Goal: Task Accomplishment & Management: Complete application form

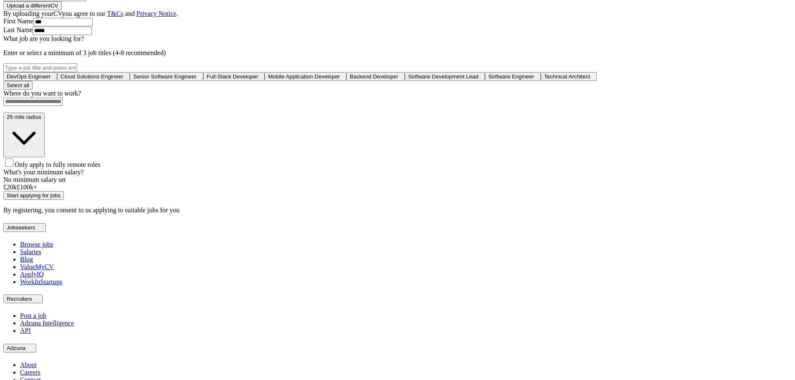
scroll to position [250, 0]
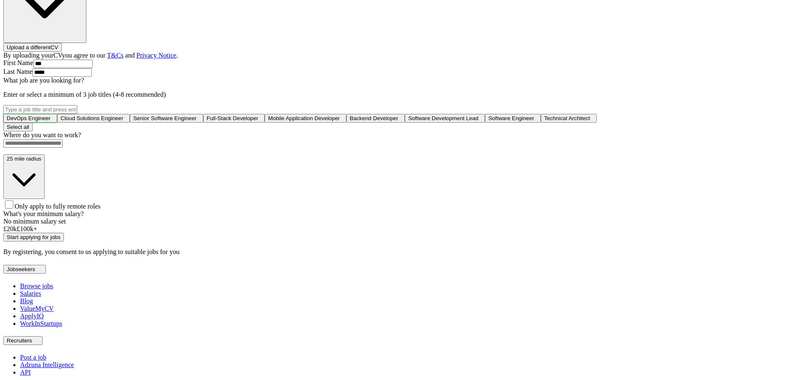
click at [51, 115] on span "DevOps Engineer" at bounding box center [29, 118] width 44 height 6
click at [125, 115] on span "Cloud Solutions Engineer" at bounding box center [93, 118] width 63 height 6
click at [200, 116] on span "Senior Software Engineer" at bounding box center [168, 118] width 63 height 6
click at [264, 117] on span "Full-Stack Developer" at bounding box center [238, 118] width 52 height 6
click at [63, 148] on input at bounding box center [32, 143] width 59 height 8
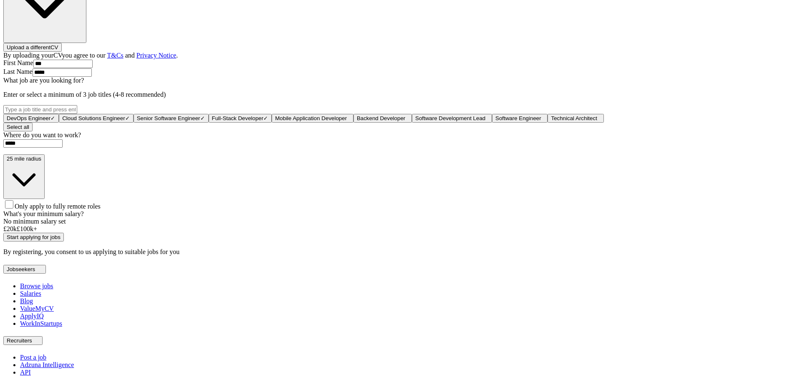
type input "******"
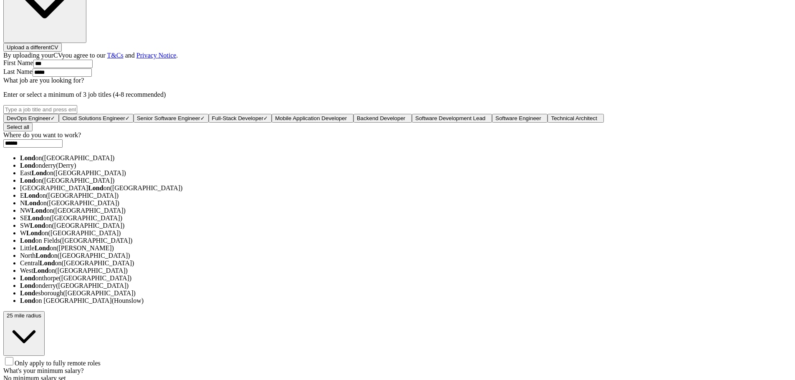
click at [410, 162] on li "Lond on ([GEOGRAPHIC_DATA])" at bounding box center [406, 158] width 772 height 8
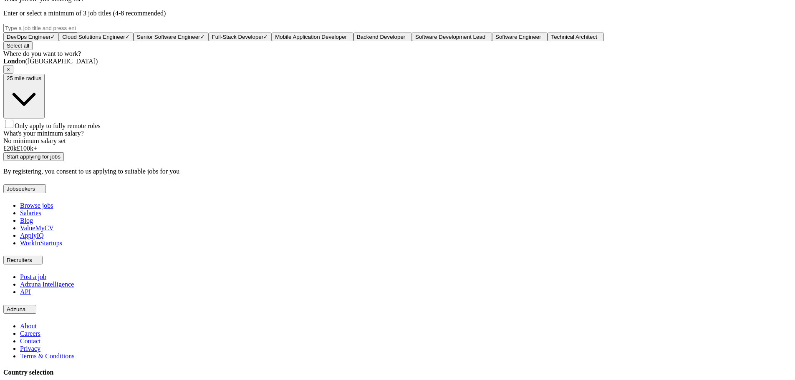
scroll to position [334, 0]
click at [101, 127] on span "Only apply to fully remote roles" at bounding box center [58, 123] width 86 height 7
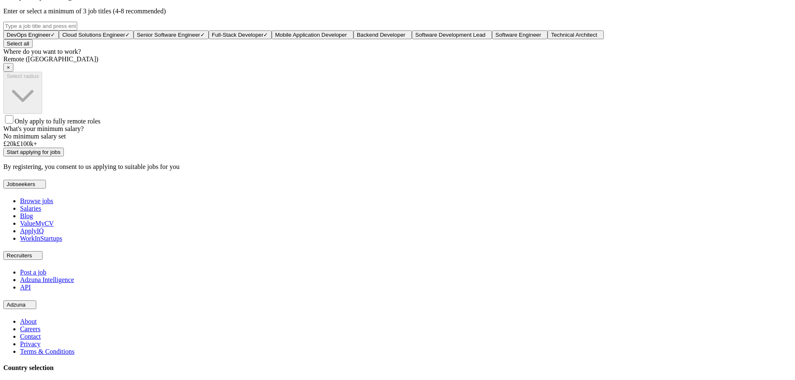
click at [101, 125] on span "Only apply to fully remote roles" at bounding box center [58, 121] width 86 height 7
click at [353, 72] on div "Lond on ([GEOGRAPHIC_DATA]) ×" at bounding box center [397, 64] width 788 height 16
click at [10, 71] on span "×" at bounding box center [8, 67] width 3 height 6
click at [101, 126] on span "Only apply to fully remote roles" at bounding box center [58, 122] width 86 height 7
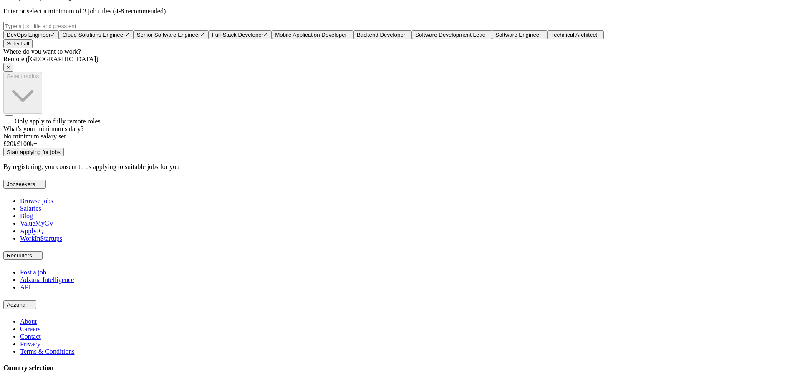
click at [101, 125] on span "Only apply to fully remote roles" at bounding box center [58, 121] width 86 height 7
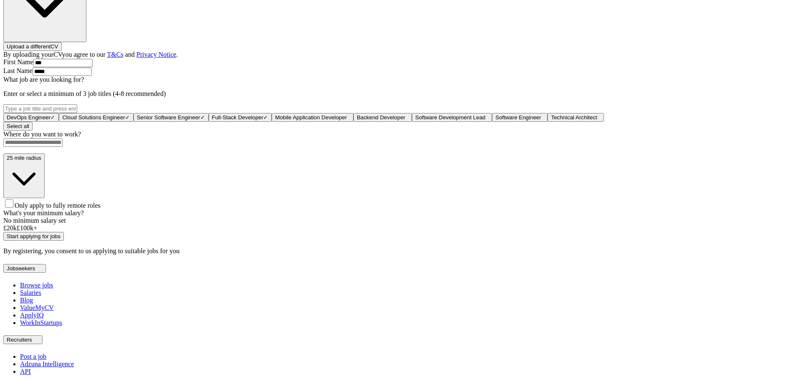
scroll to position [250, 0]
click at [264, 115] on span "Full-Stack Developer" at bounding box center [238, 118] width 52 height 6
click at [434, 105] on div "DevOps Engineer ✓ × Cloud Solutions Engineer ✓ × Senior Software Engineer ✓ × F…" at bounding box center [397, 114] width 788 height 18
click at [51, 115] on span "DevOps Engineer" at bounding box center [29, 118] width 44 height 6
click at [198, 115] on span "Senior Software Engineer" at bounding box center [166, 118] width 63 height 6
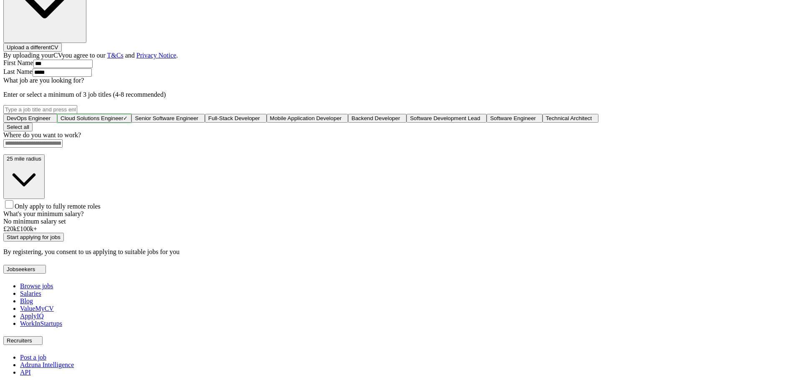
click at [131, 114] on button "Cloud Solutions Engineer ✓ ×" at bounding box center [94, 118] width 74 height 9
click at [632, 114] on div "ApplyIQ Let ApplyIQ do the hard work of searching and applying for jobs. Just t…" at bounding box center [397, 53] width 788 height 405
click at [123, 115] on span "Cloud Solutions Engineer" at bounding box center [92, 118] width 63 height 6
click at [51, 115] on span "DevOps Engineer" at bounding box center [29, 118] width 44 height 6
drag, startPoint x: 341, startPoint y: 112, endPoint x: 414, endPoint y: 111, distance: 73.9
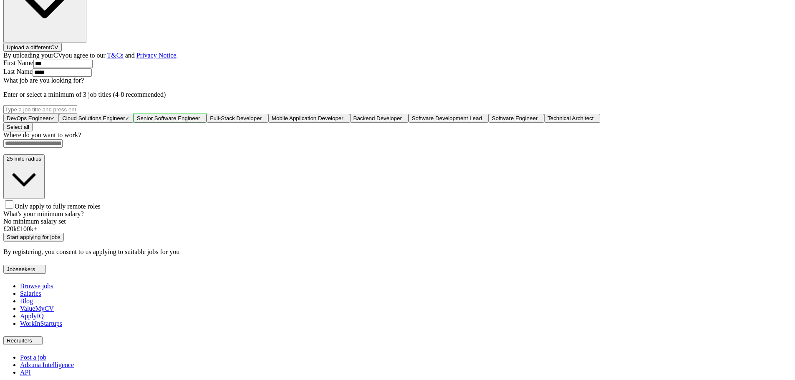
click at [200, 115] on span "Senior Software Engineer" at bounding box center [168, 118] width 63 height 6
click at [264, 115] on span "Full-Stack Developer" at bounding box center [238, 118] width 52 height 6
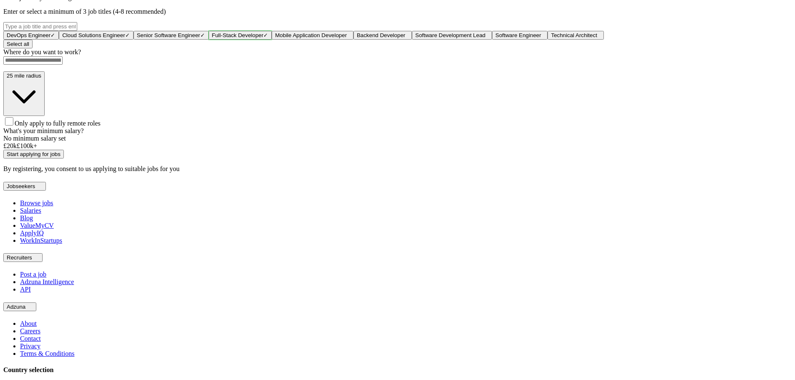
scroll to position [334, 0]
click at [63, 64] on input at bounding box center [32, 60] width 59 height 8
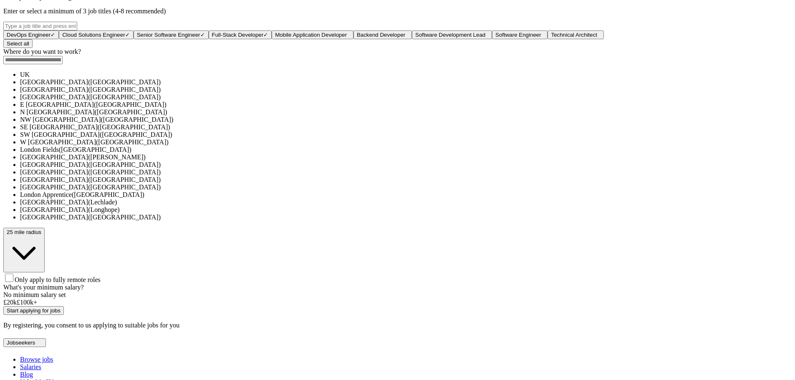
click at [398, 78] on li "UK" at bounding box center [406, 75] width 772 height 8
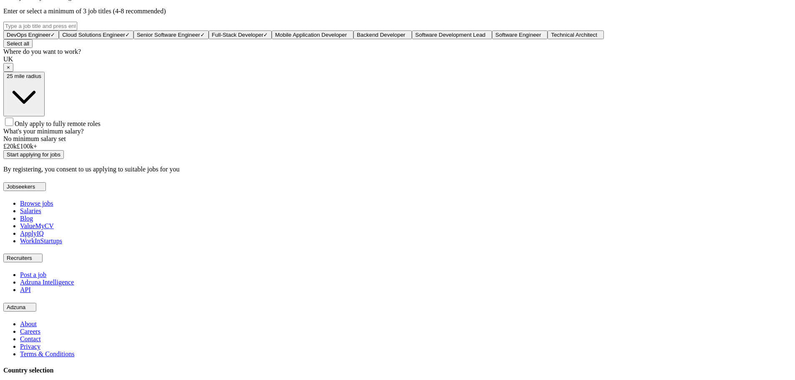
click at [45, 116] on button "25 mile radius" at bounding box center [23, 94] width 41 height 45
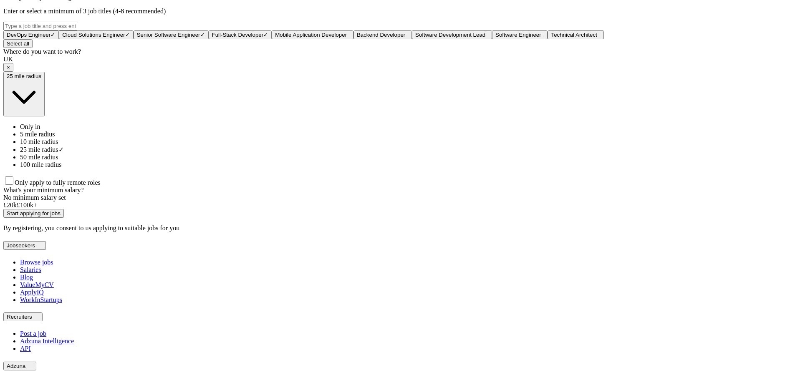
click at [45, 116] on button "25 mile radius" at bounding box center [23, 94] width 41 height 45
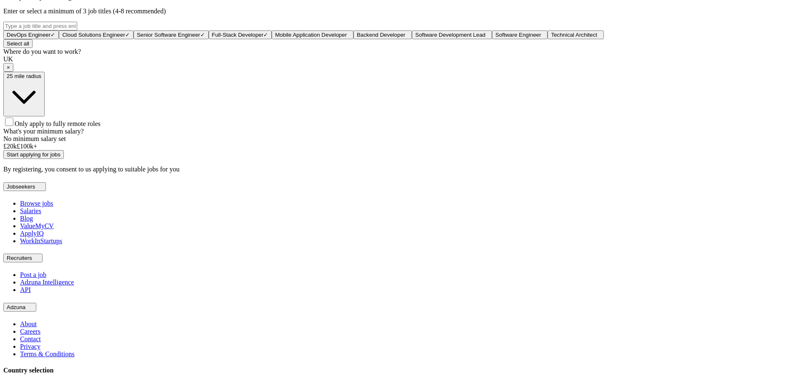
scroll to position [376, 0]
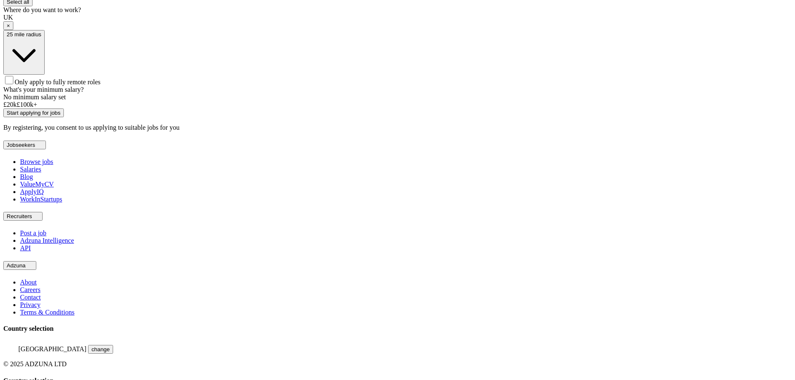
click at [101, 86] on span "Only apply to fully remote roles" at bounding box center [58, 81] width 86 height 7
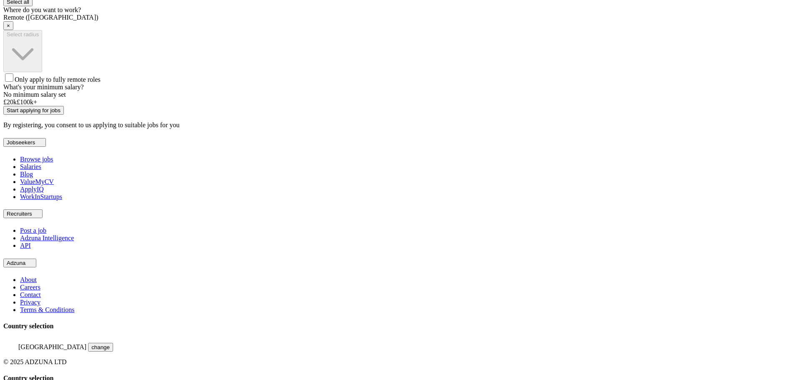
click at [64, 115] on button "Start applying for jobs" at bounding box center [33, 110] width 61 height 9
drag, startPoint x: 360, startPoint y: 246, endPoint x: 394, endPoint y: 246, distance: 34.6
click at [394, 99] on div at bounding box center [397, 99] width 788 height 0
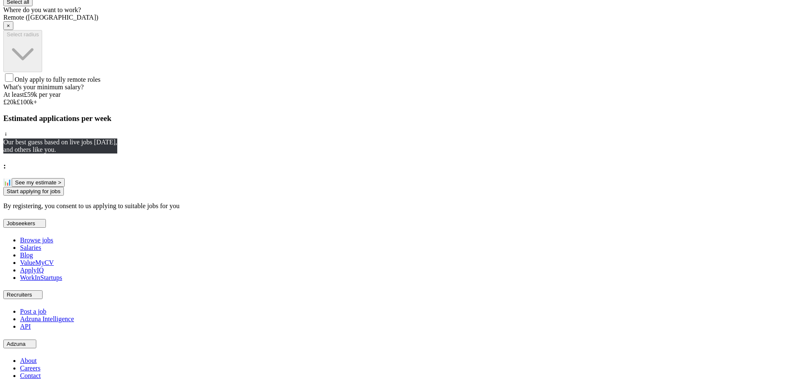
click at [101, 83] on span "Only apply to fully remote roles" at bounding box center [58, 79] width 86 height 7
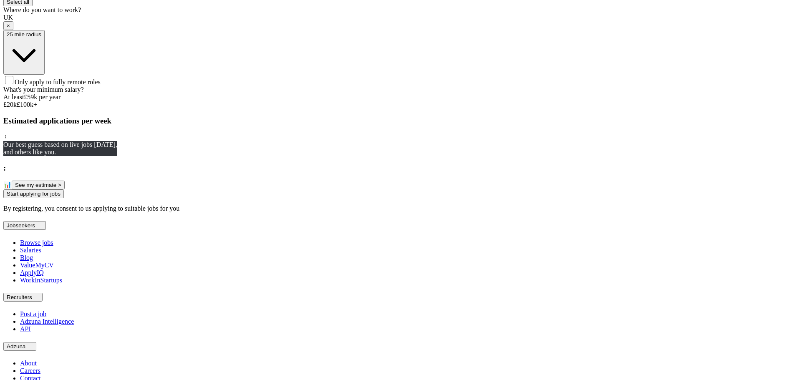
click at [10, 29] on span "×" at bounding box center [8, 26] width 3 height 6
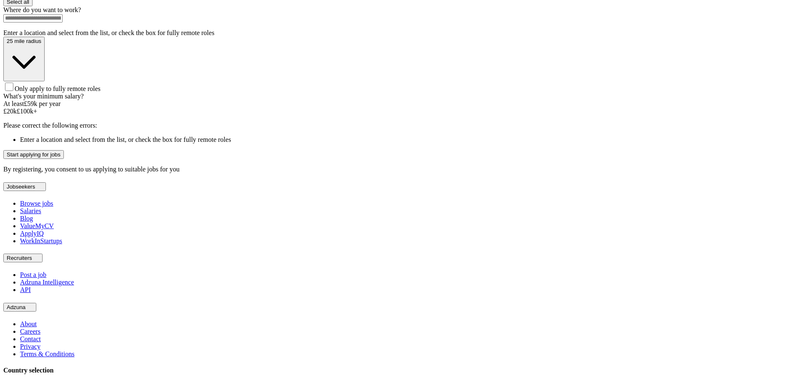
click at [63, 23] on input at bounding box center [32, 18] width 59 height 8
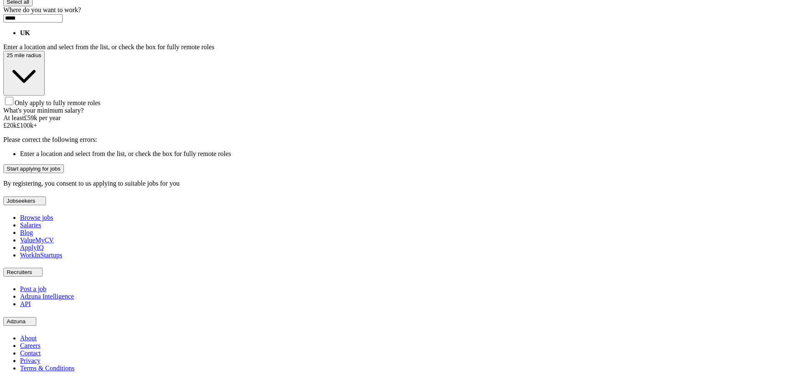
type input "******"
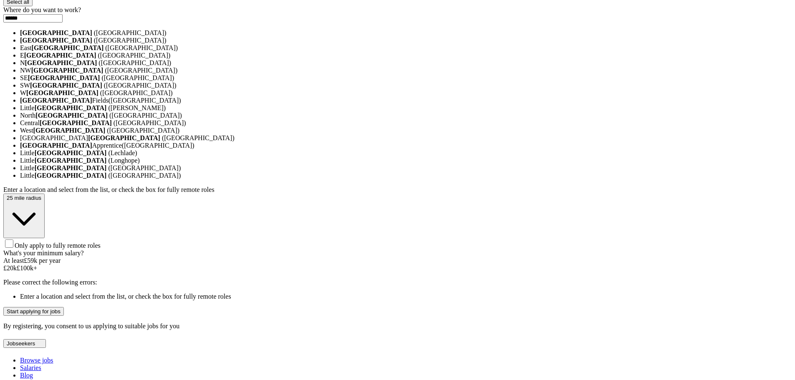
click at [345, 37] on li "[GEOGRAPHIC_DATA] ([GEOGRAPHIC_DATA])" at bounding box center [406, 33] width 772 height 8
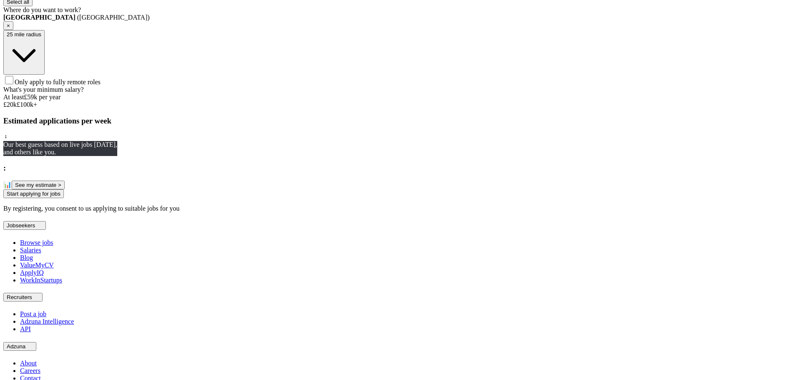
click at [101, 86] on span "Only apply to fully remote roles" at bounding box center [58, 81] width 86 height 7
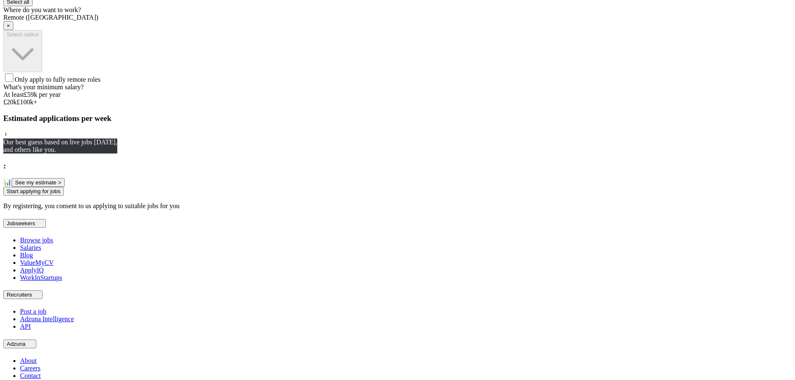
click at [101, 83] on span "Only apply to fully remote roles" at bounding box center [58, 79] width 86 height 7
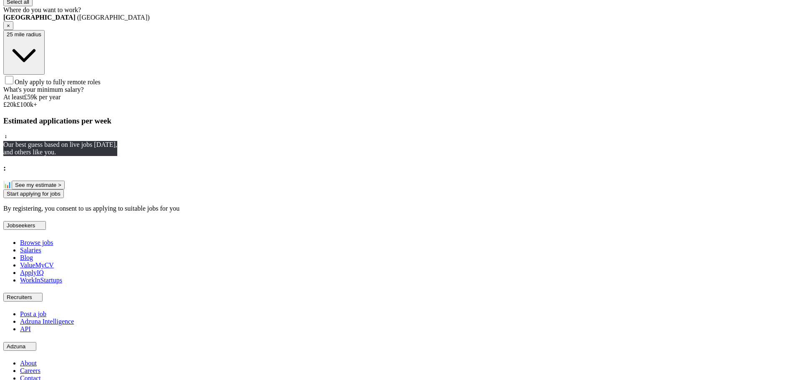
click at [101, 86] on span "Only apply to fully remote roles" at bounding box center [58, 81] width 86 height 7
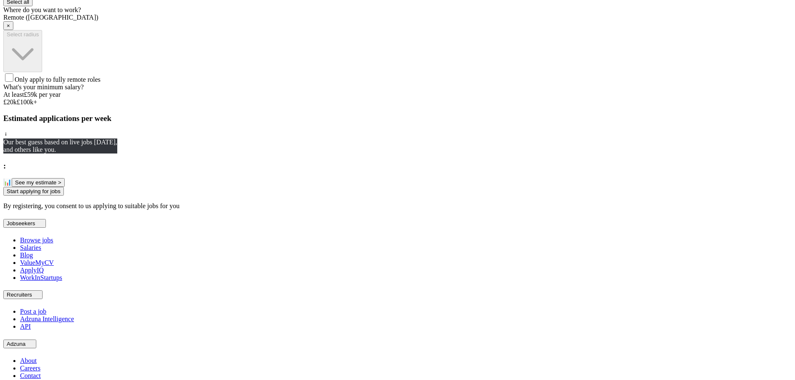
click at [101, 83] on span "Only apply to fully remote roles" at bounding box center [58, 79] width 86 height 7
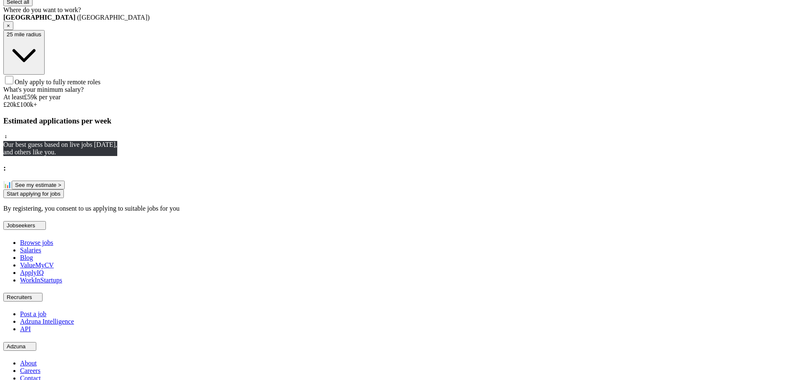
click at [101, 86] on span "Only apply to fully remote roles" at bounding box center [58, 81] width 86 height 7
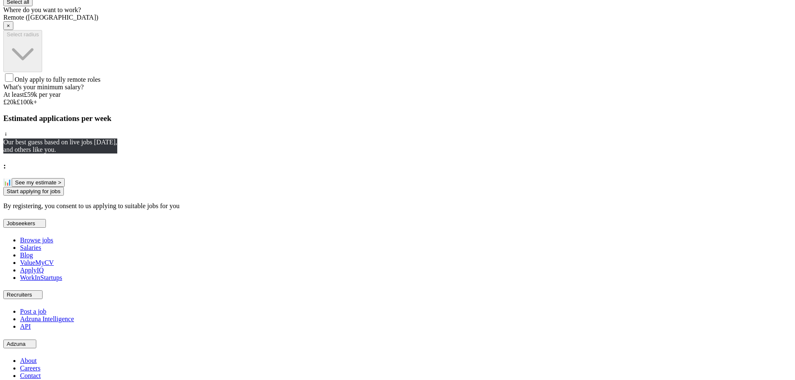
click at [101, 83] on span "Only apply to fully remote roles" at bounding box center [58, 79] width 86 height 7
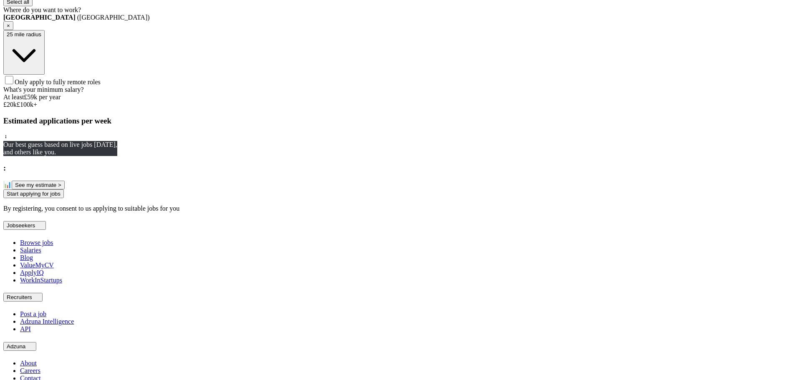
click at [101, 86] on span "Only apply to fully remote roles" at bounding box center [58, 81] width 86 height 7
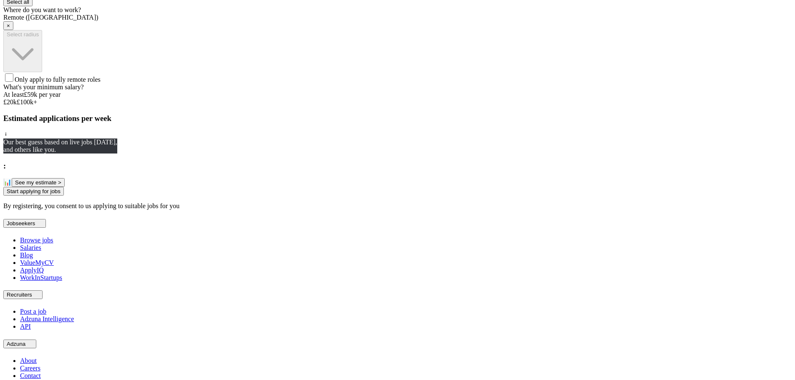
click at [64, 196] on button "Start applying for jobs" at bounding box center [33, 191] width 61 height 9
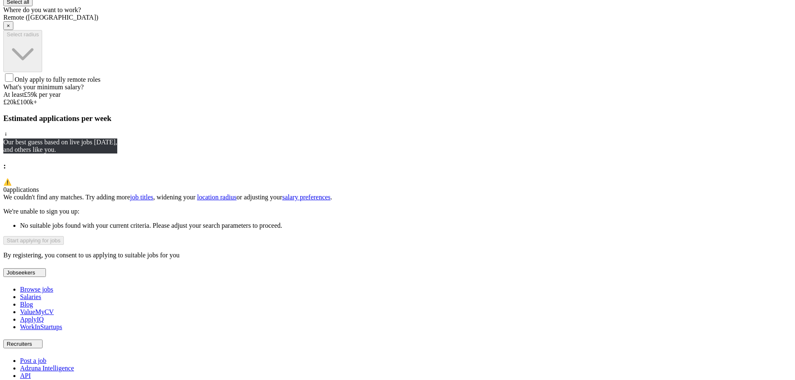
click at [412, 106] on div "What's your minimum salary? At least £ 59k per year £ 20 k £ 100 k+" at bounding box center [397, 94] width 788 height 23
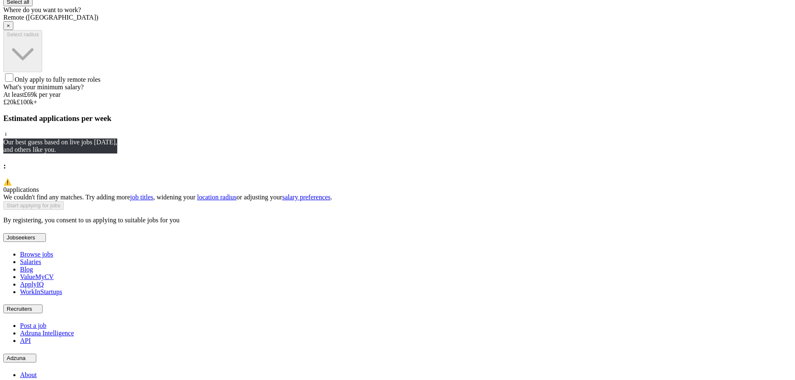
click at [418, 99] on div at bounding box center [397, 99] width 788 height 0
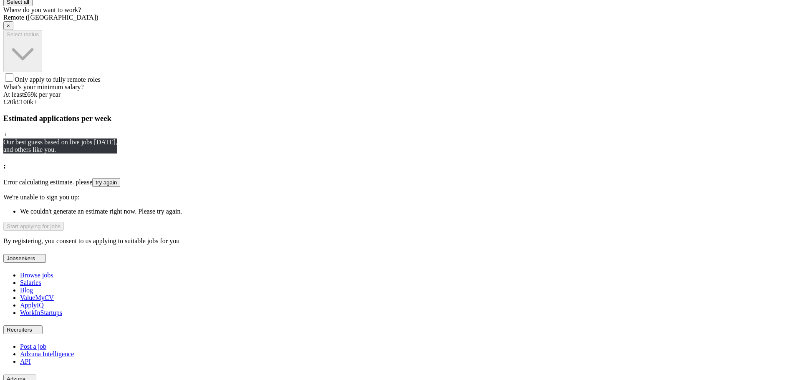
click at [450, 106] on div "What's your minimum salary? At least £ 69k per year £ 20 k £ 100 k+" at bounding box center [397, 94] width 788 height 23
click at [438, 99] on div at bounding box center [397, 99] width 788 height 0
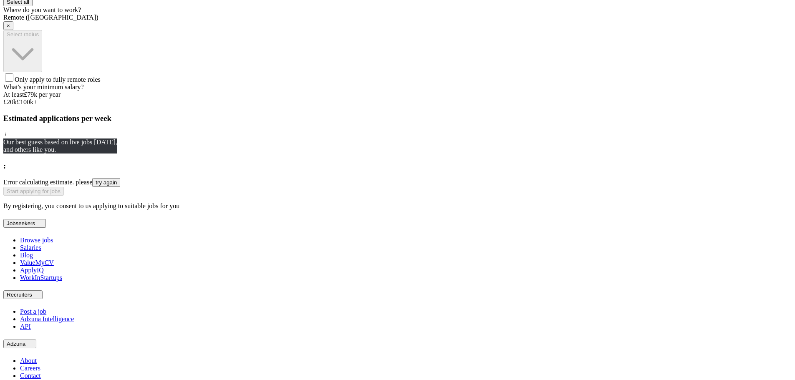
click at [341, 99] on div at bounding box center [397, 99] width 788 height 0
click at [120, 187] on button "try again" at bounding box center [106, 182] width 28 height 9
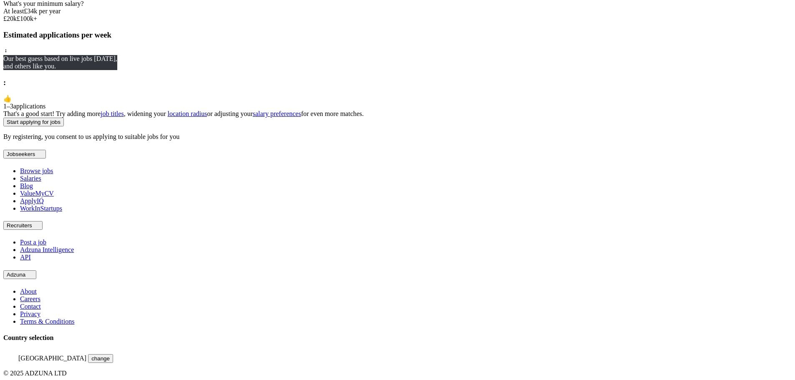
click at [64, 126] on button "Start applying for jobs" at bounding box center [33, 122] width 61 height 9
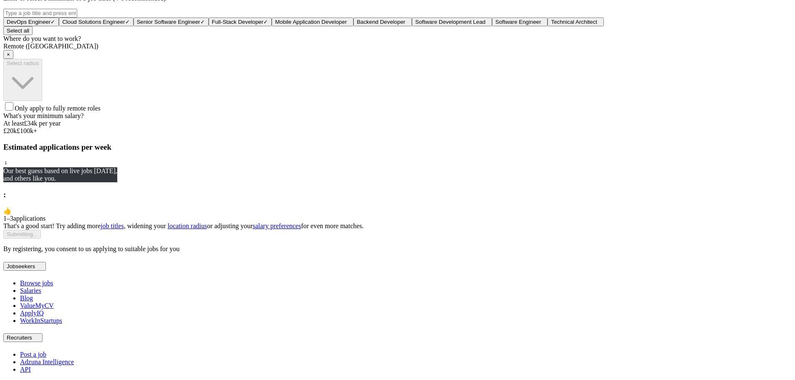
select select "**"
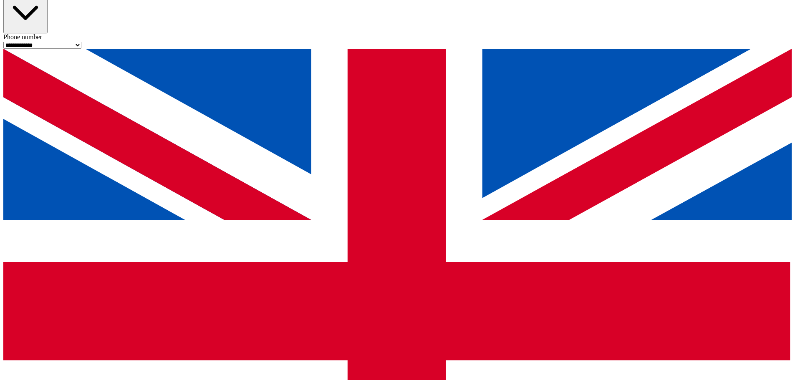
scroll to position [487, 0]
